Goal: Obtain resource: Download file/media

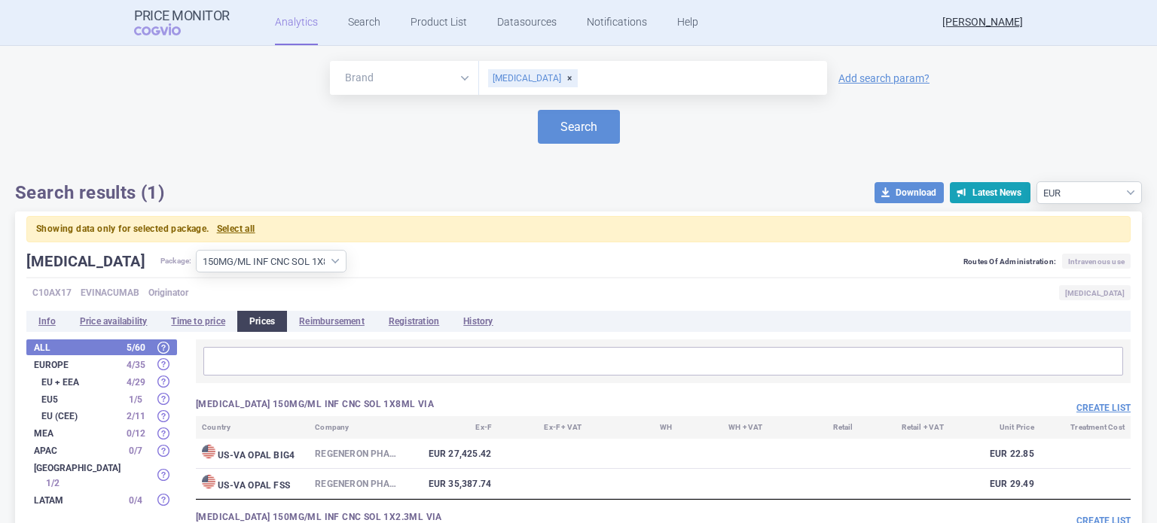
select select "EUR"
select select "3a3da739-5761-487f-a37a-9f56439dc55d"
click at [450, 26] on link "Product List" at bounding box center [438, 22] width 56 height 45
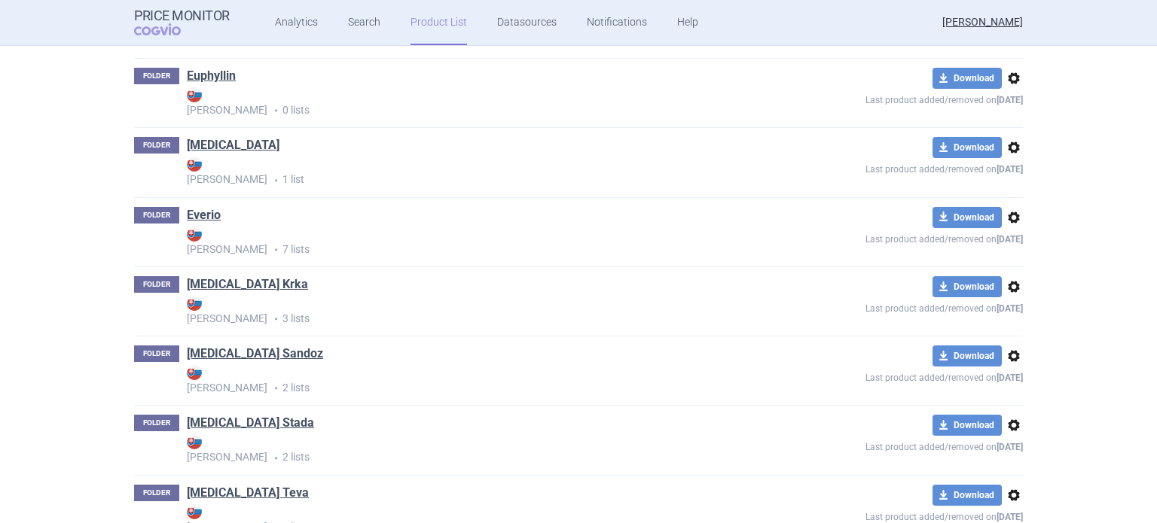
scroll to position [65772, 0]
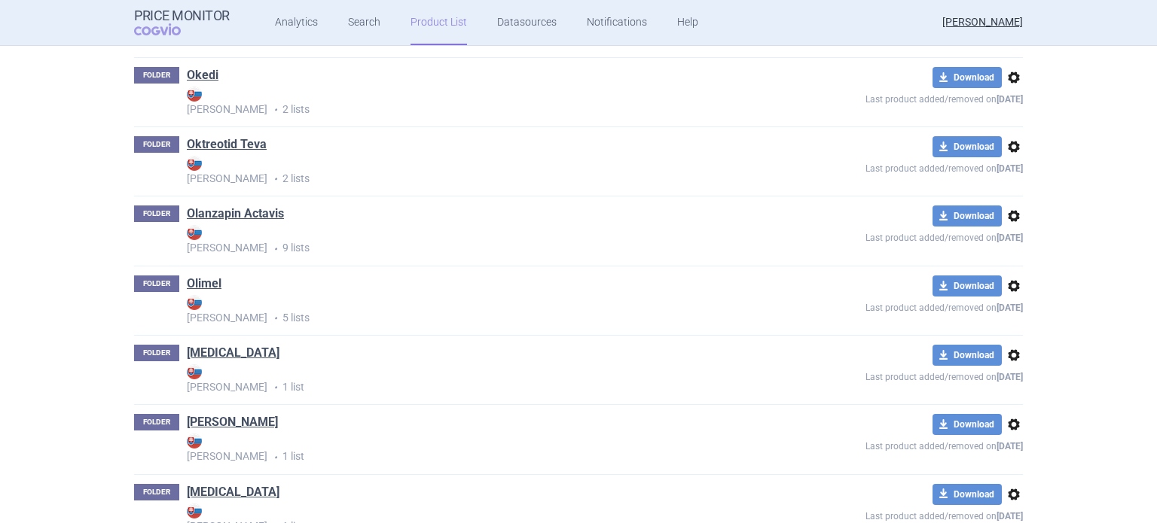
click at [180, 285] on div "FOLDER Olimel Max Price • 5 lists" at bounding box center [445, 301] width 622 height 50
click at [187, 285] on link "Olimel" at bounding box center [204, 284] width 35 height 17
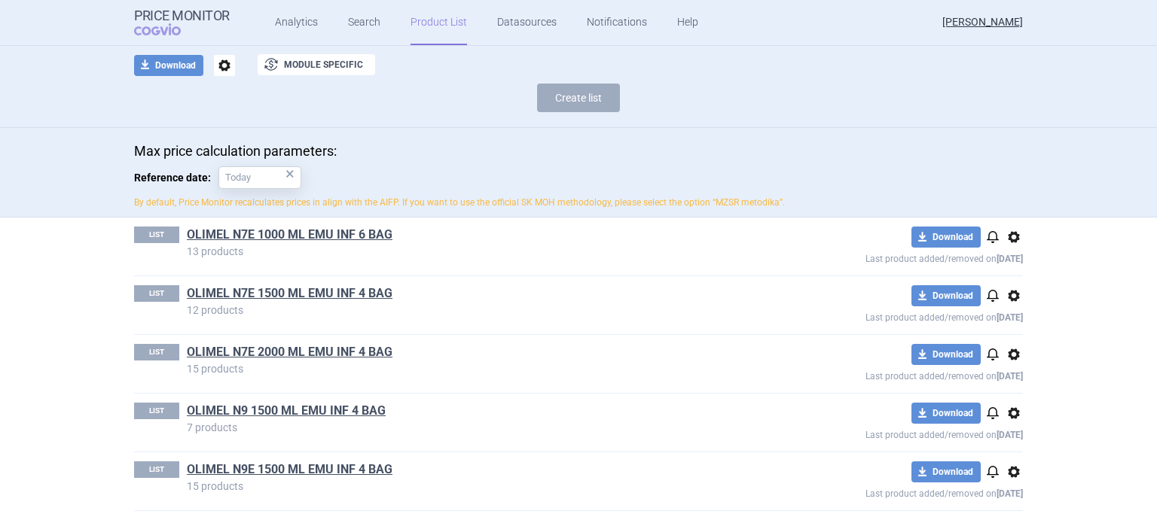
scroll to position [93, 0]
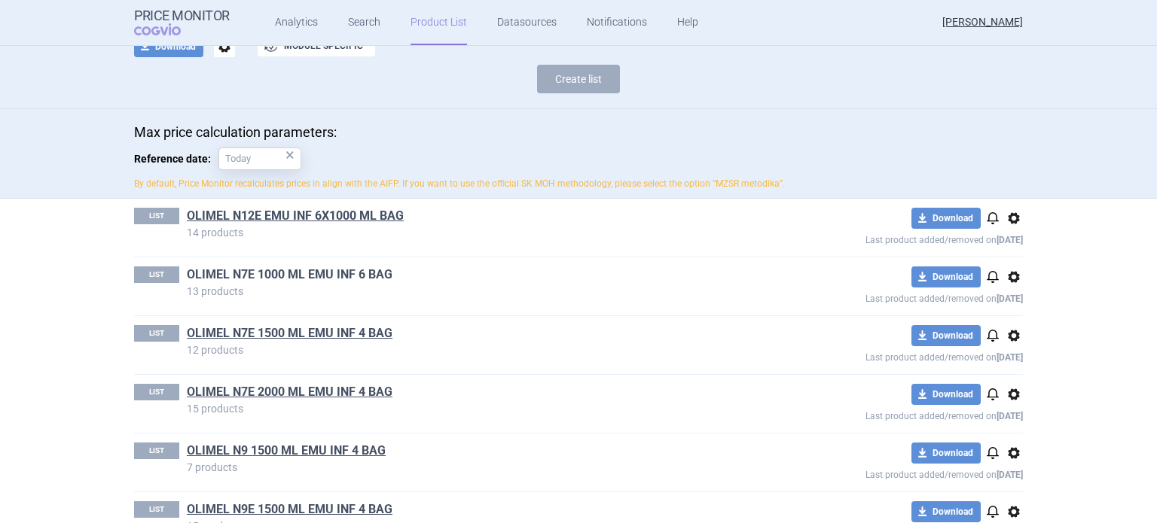
scroll to position [151, 0]
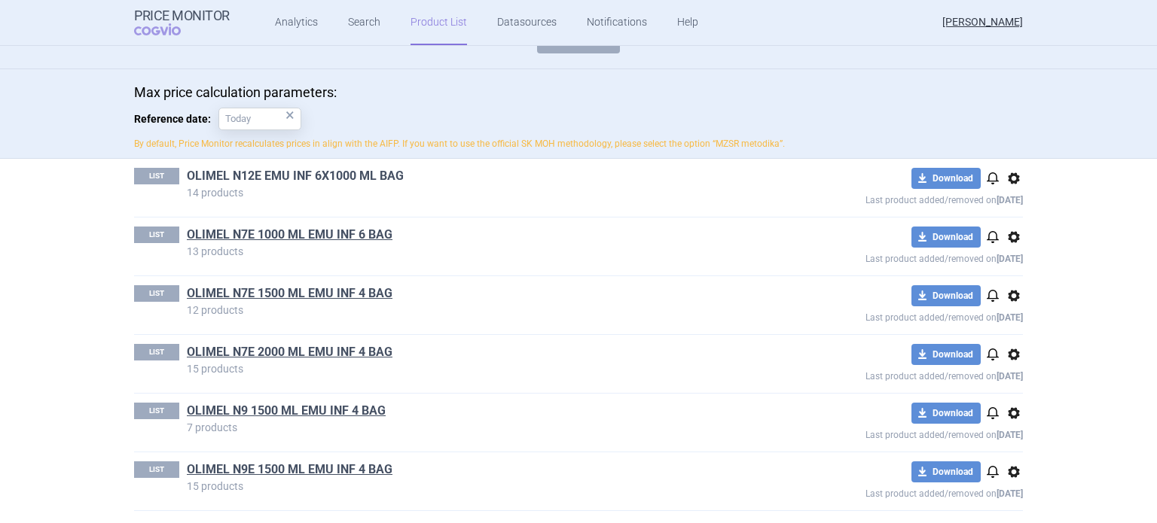
click at [349, 177] on link "OLIMEL N12E EMU INF 6X1000 ML BAG" at bounding box center [295, 176] width 217 height 17
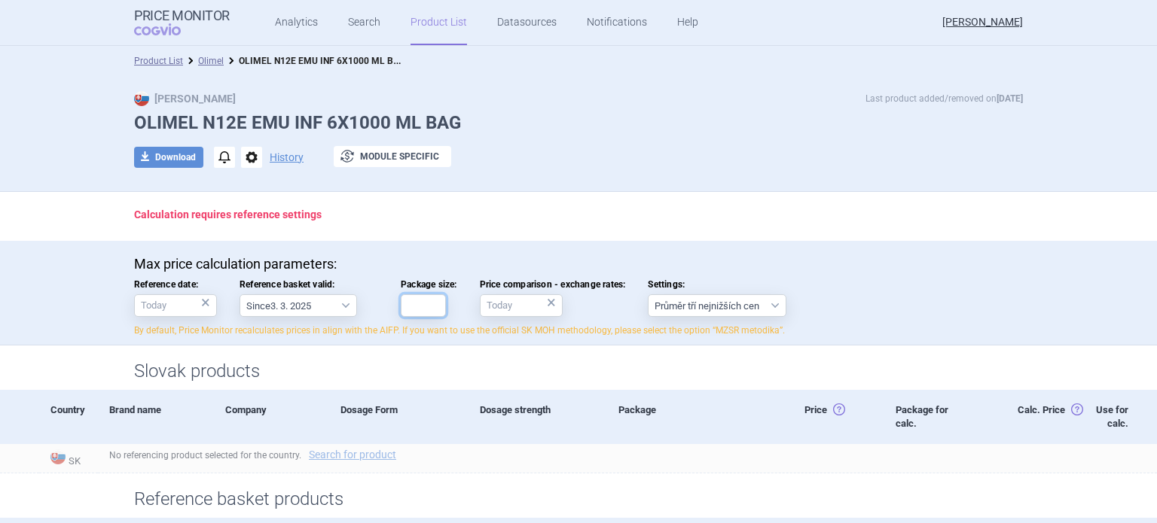
click at [418, 303] on input "Package size:" at bounding box center [423, 305] width 45 height 23
type input "6"
click at [453, 279] on div "Max price calculation parameters: Reference date: × Reference basket valid: Sin…" at bounding box center [578, 296] width 888 height 81
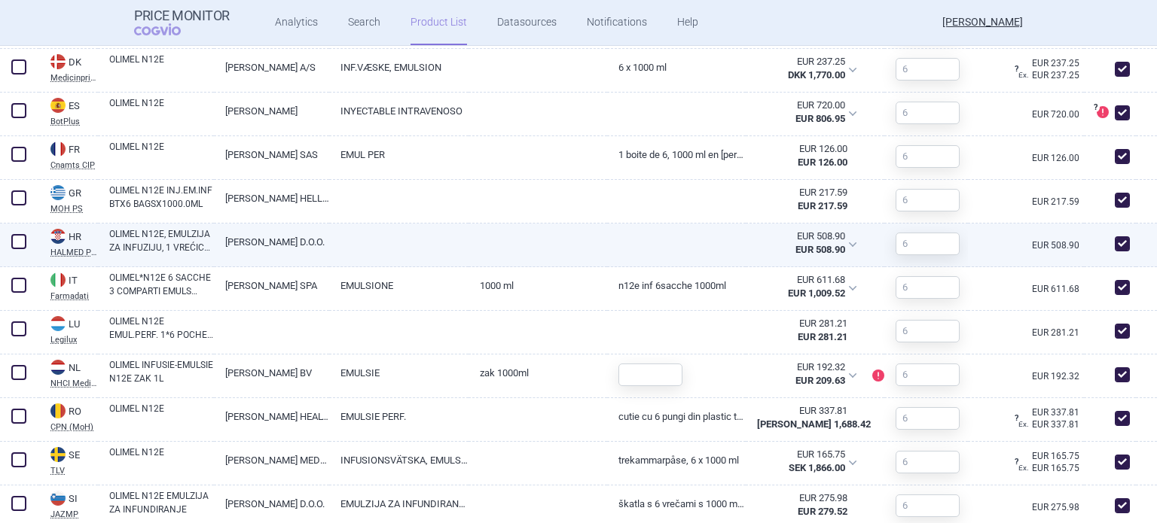
scroll to position [678, 0]
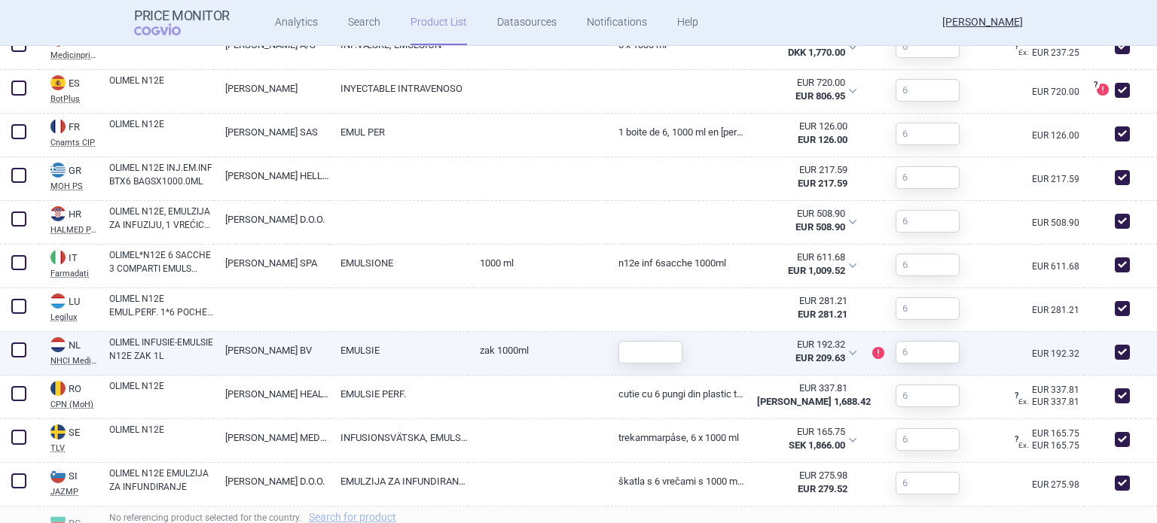
click at [461, 358] on link "EMULSIE" at bounding box center [398, 350] width 139 height 37
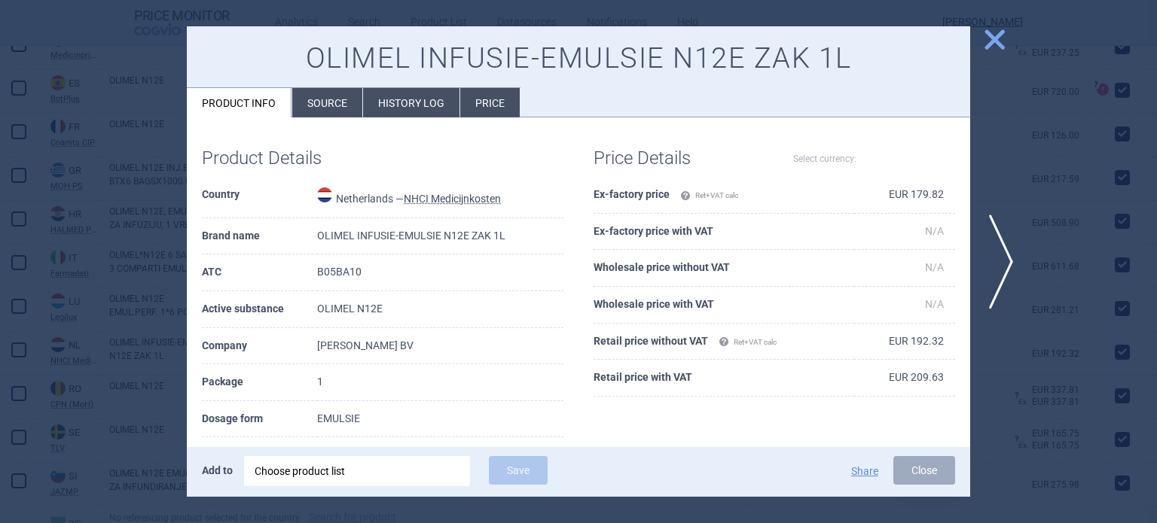
select select "EUR"
click at [404, 96] on li "History log" at bounding box center [411, 102] width 96 height 29
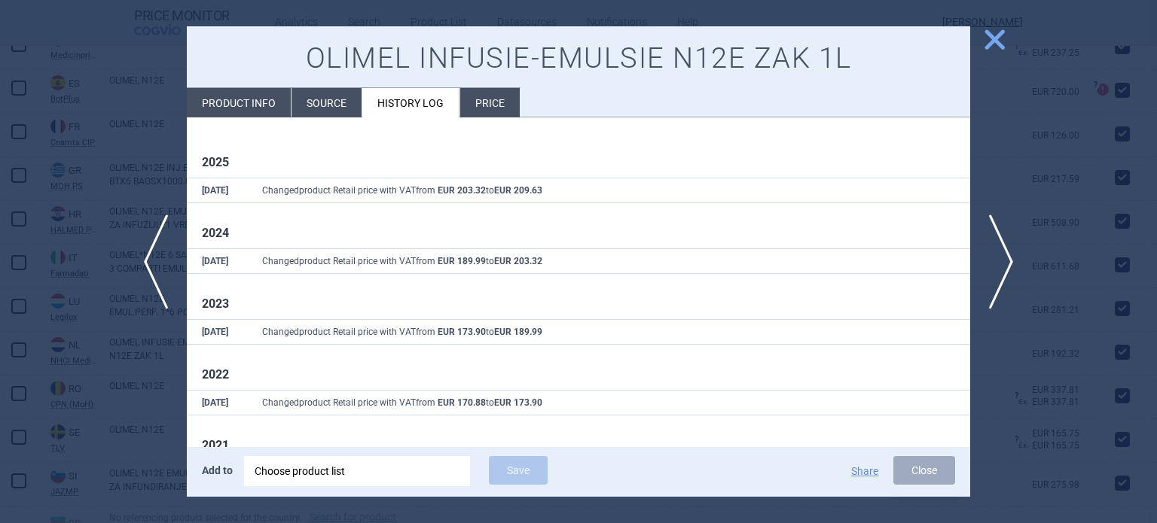
click at [304, 101] on li "Source" at bounding box center [326, 102] width 70 height 29
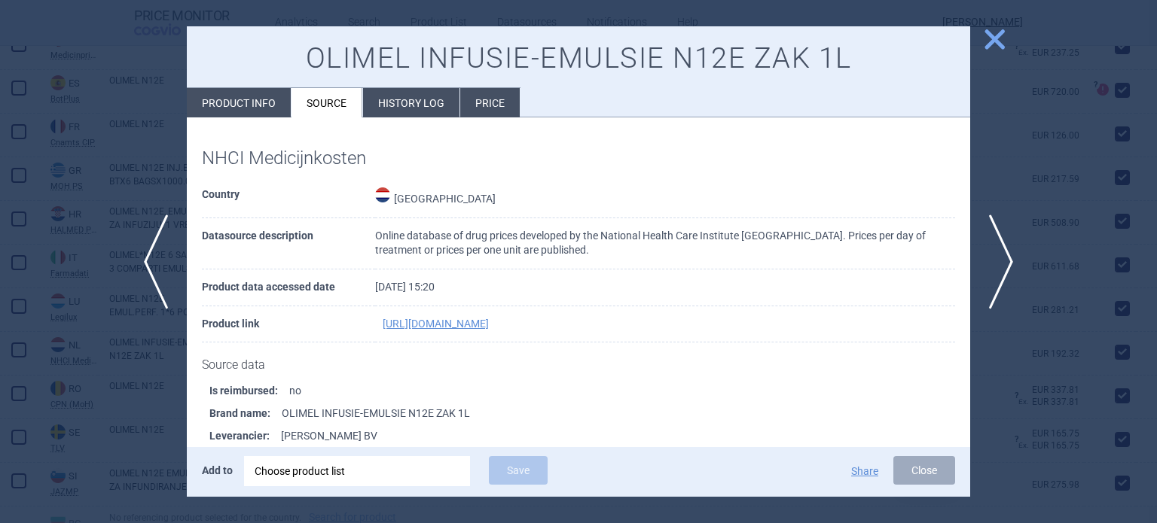
click at [995, 33] on span "close" at bounding box center [994, 39] width 26 height 26
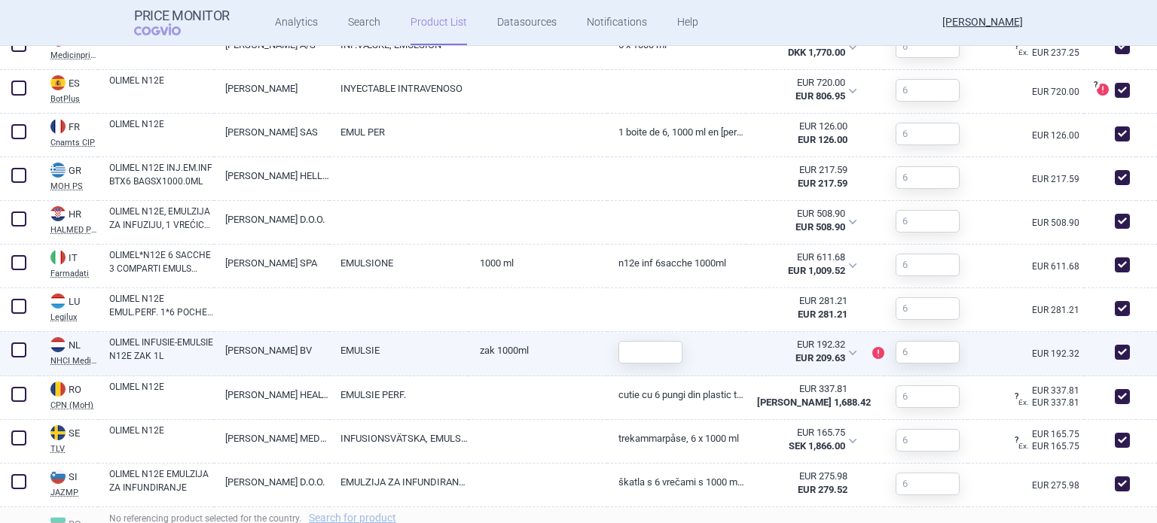
click at [651, 339] on div at bounding box center [644, 352] width 75 height 41
drag, startPoint x: 651, startPoint y: 339, endPoint x: 647, endPoint y: 346, distance: 8.8
click at [649, 342] on div at bounding box center [644, 352] width 75 height 41
click at [647, 346] on input "text" at bounding box center [650, 352] width 64 height 23
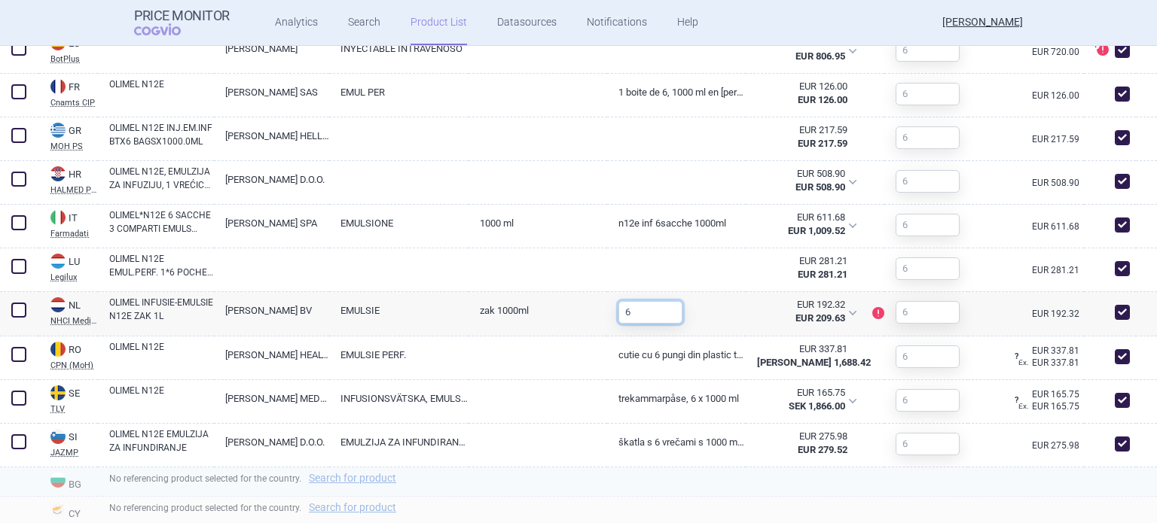
scroll to position [753, 0]
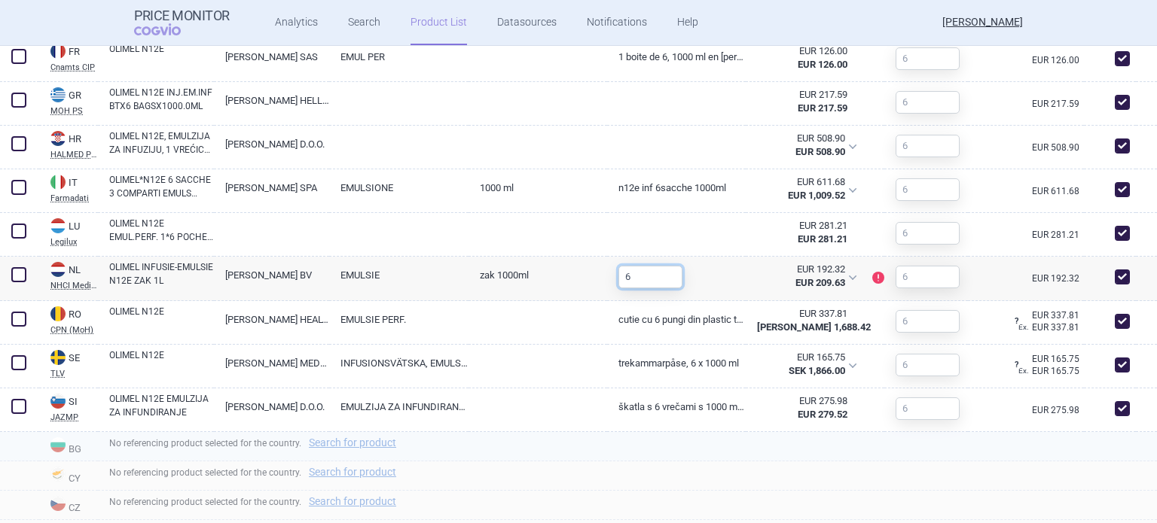
type input "6"
click at [654, 457] on div "No referencing product selected for the country. Search for product" at bounding box center [627, 446] width 1059 height 29
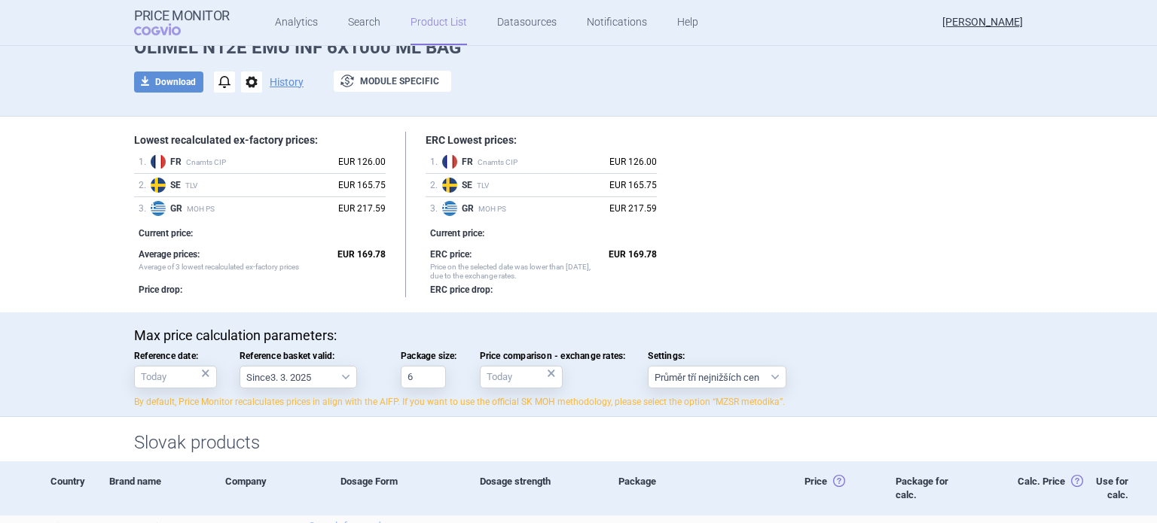
scroll to position [0, 0]
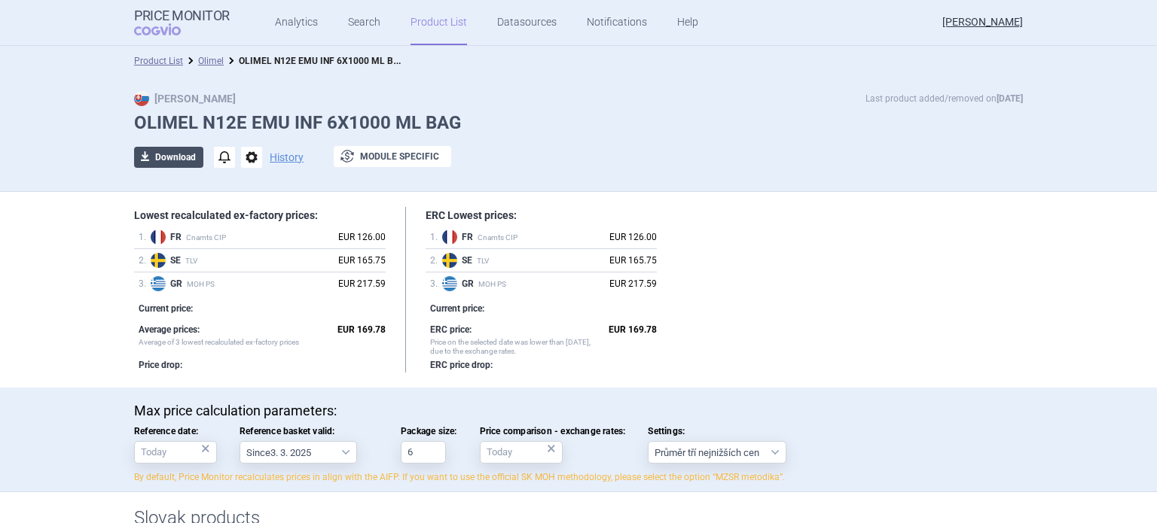
click at [181, 150] on button "download Download" at bounding box center [168, 157] width 69 height 21
select select "EUR"
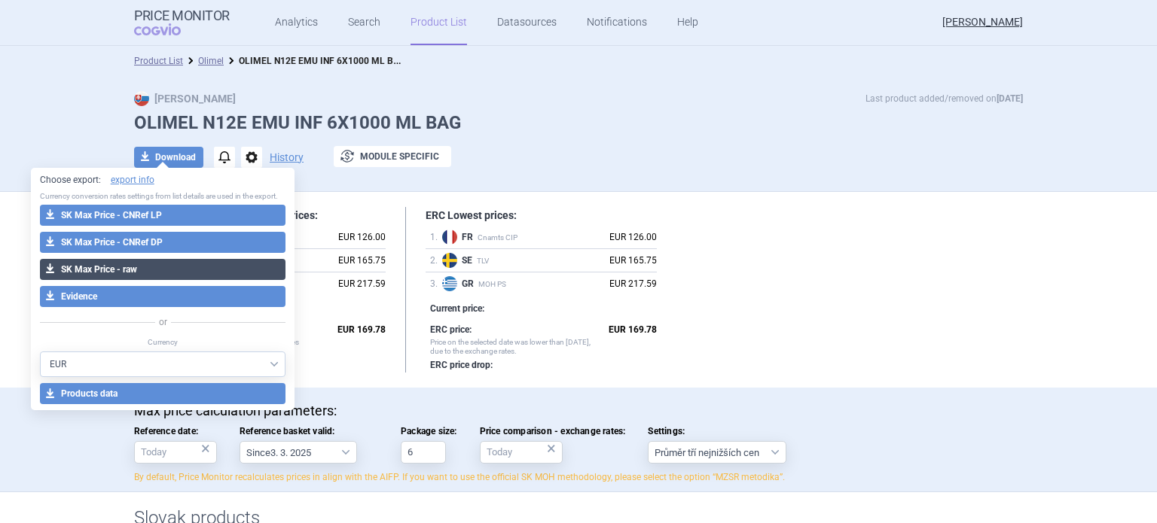
click at [183, 270] on button "download SK Max Price - raw" at bounding box center [163, 269] width 246 height 21
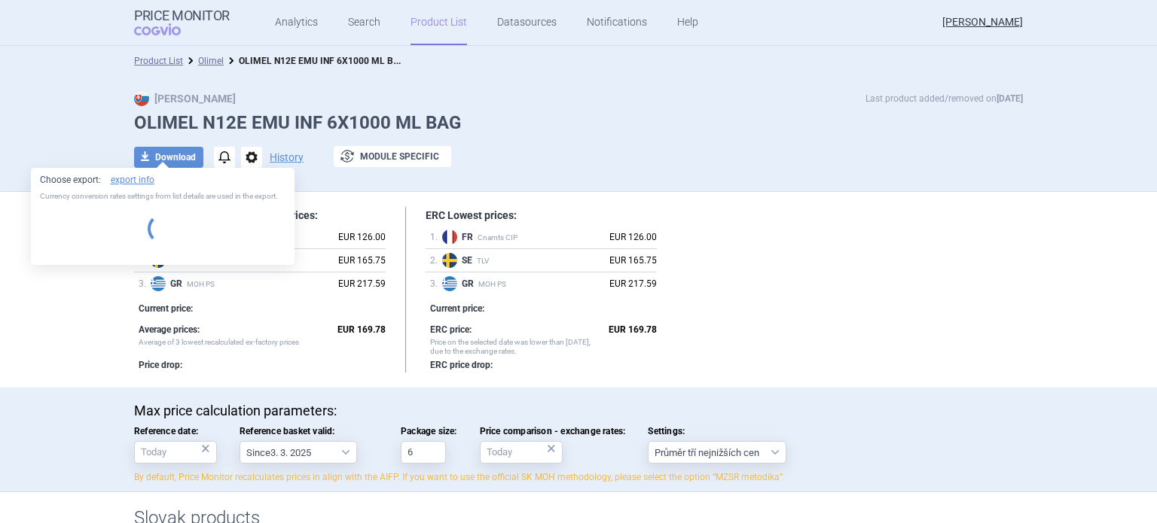
select select "EUR"
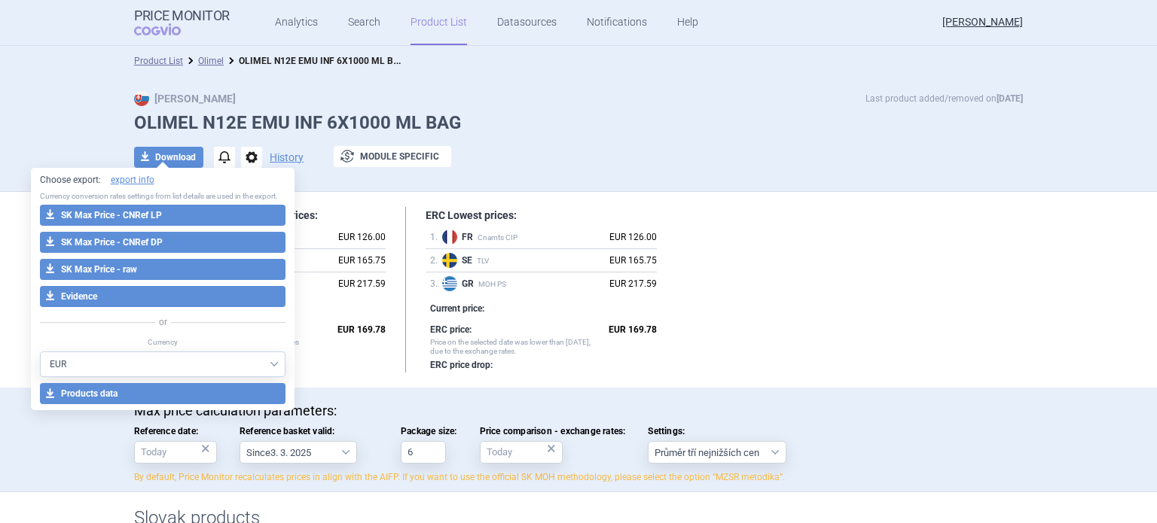
click at [625, 109] on div "Max Price Last product added/removed on 11 Aug OLIMEL N12E EMU INF 6X1000 ML BA…" at bounding box center [578, 137] width 949 height 93
